Goal: Navigation & Orientation: Find specific page/section

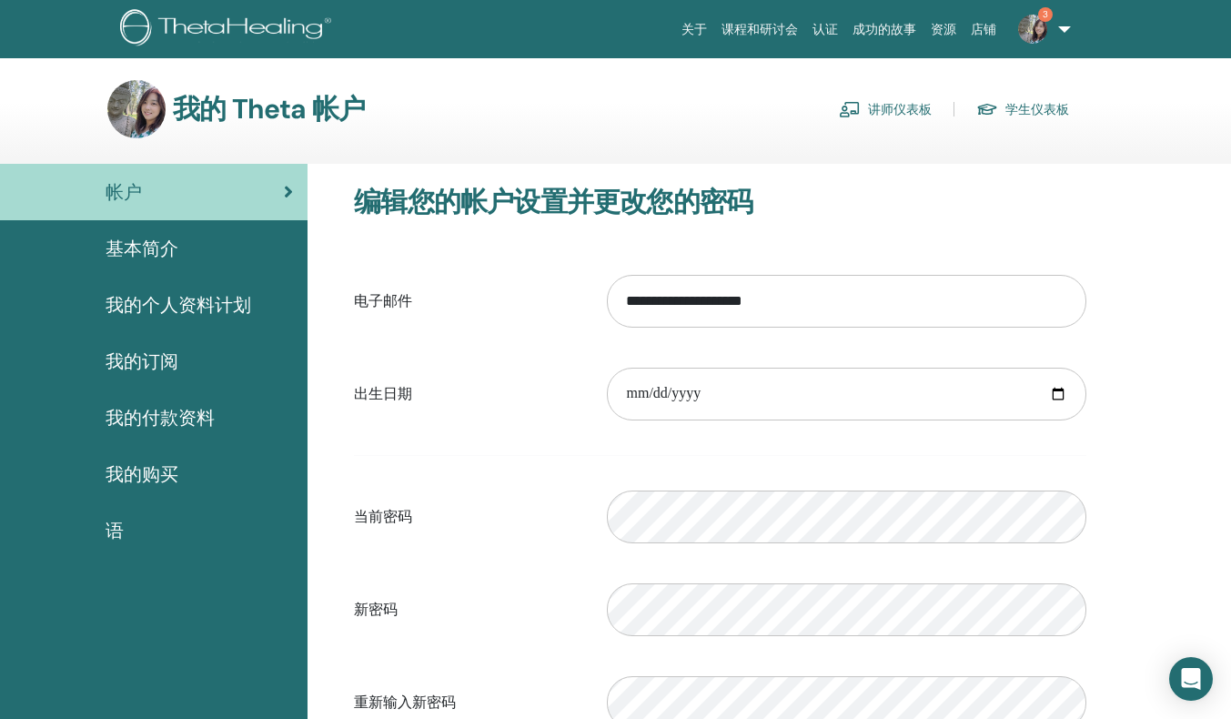
click at [892, 104] on link "讲师仪表板" at bounding box center [885, 109] width 93 height 29
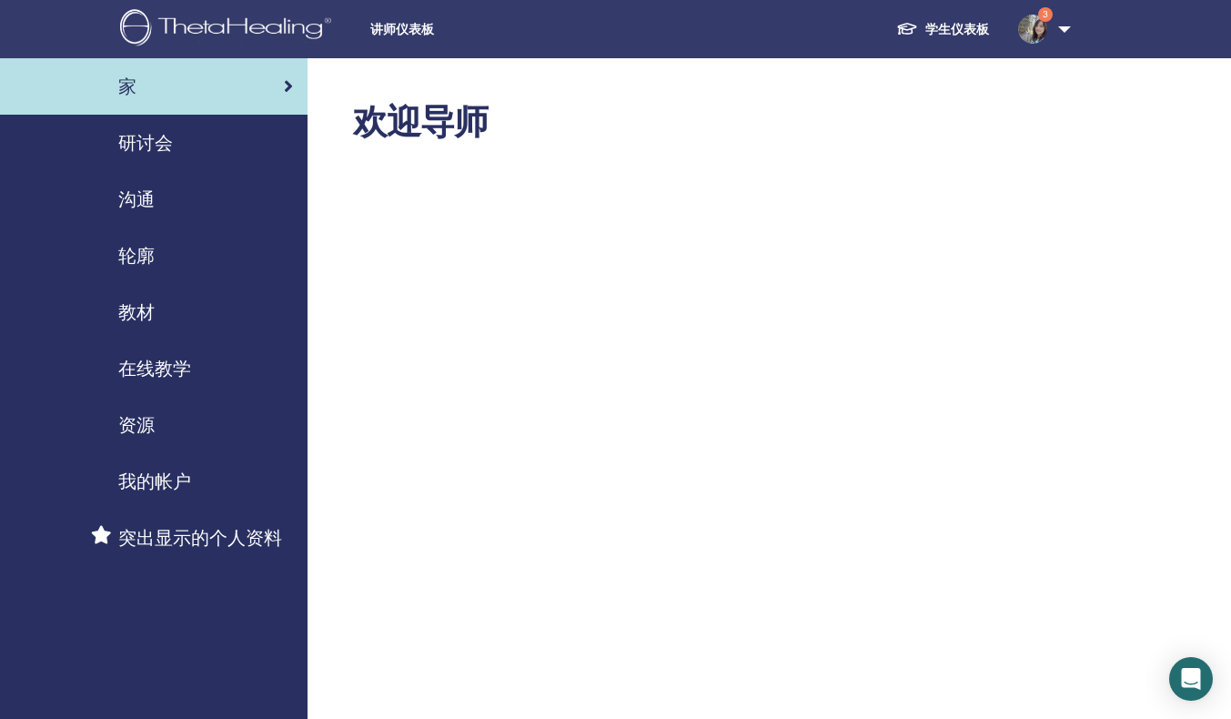
click at [160, 148] on span "研讨会" at bounding box center [145, 142] width 55 height 27
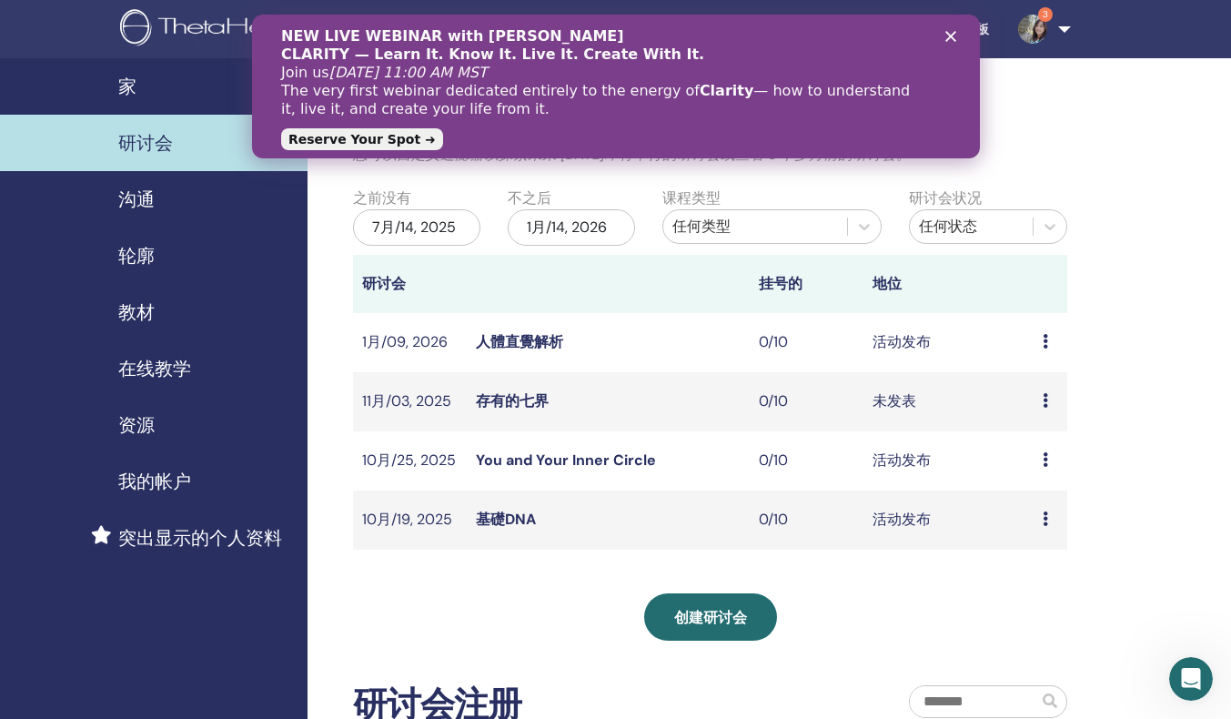
click at [617, 463] on link "You and Your Inner Circle" at bounding box center [566, 459] width 180 height 19
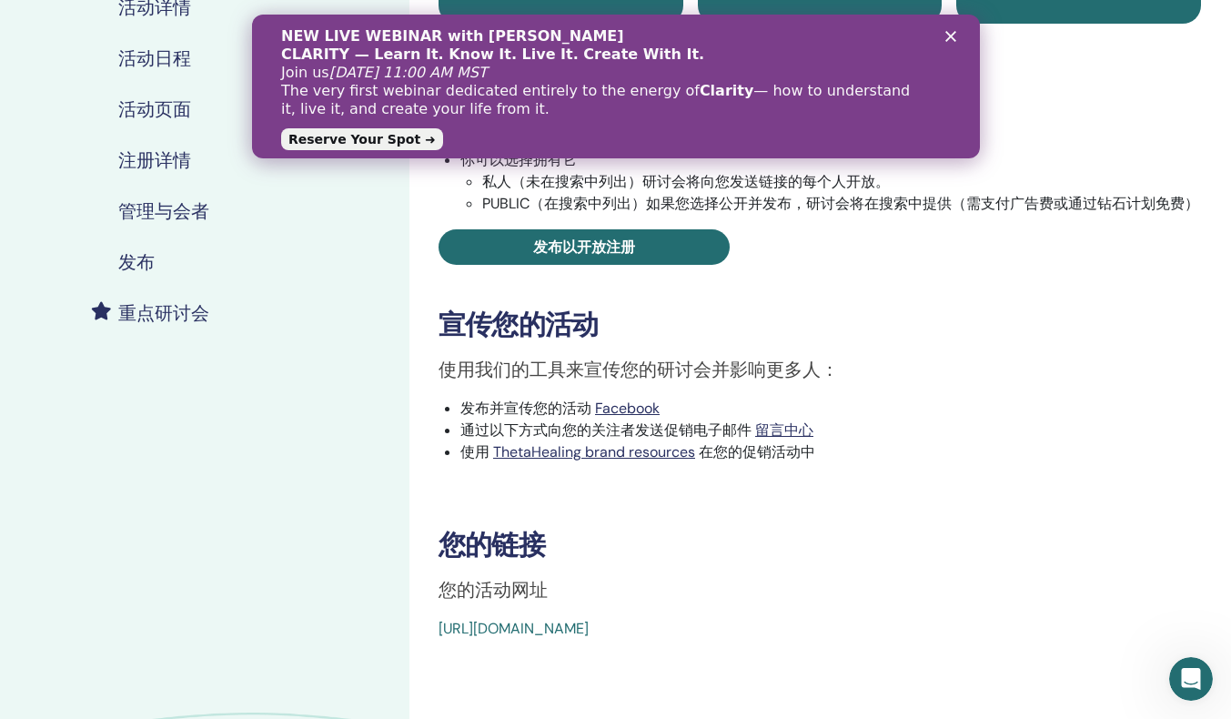
scroll to position [364, 0]
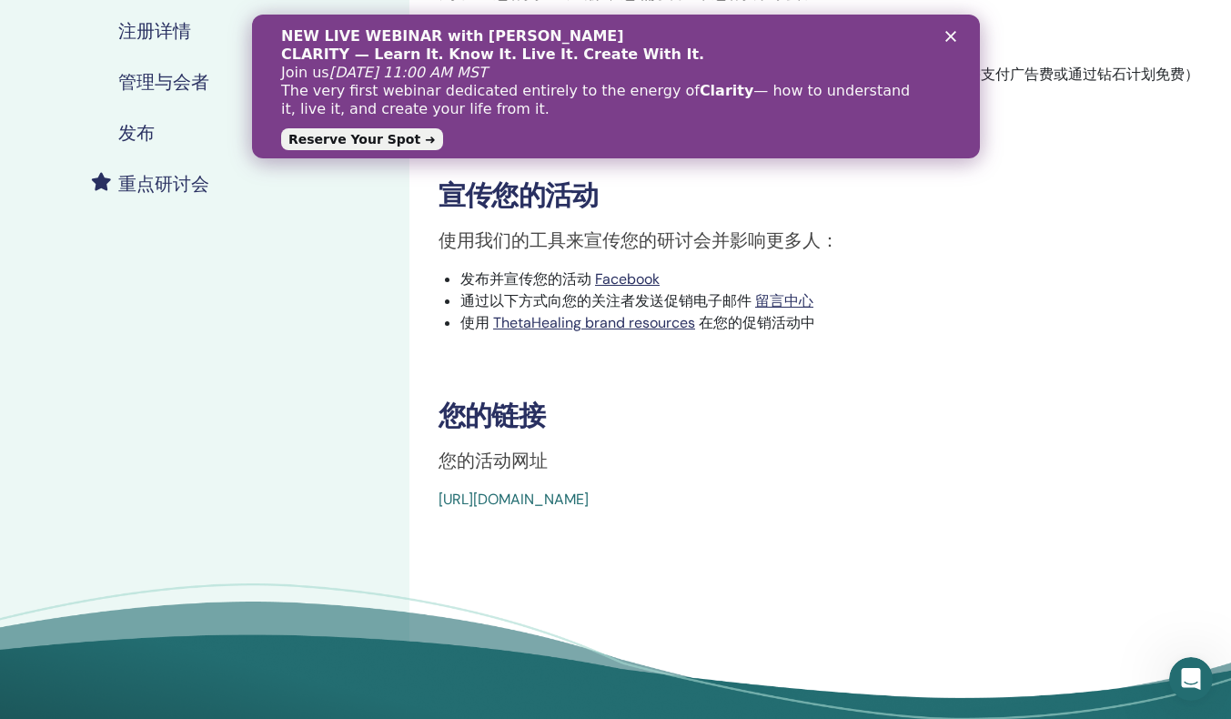
click at [589, 496] on link "https://www.thetahealing.com/seminar-379473-details.html" at bounding box center [514, 498] width 150 height 19
